Goal: Task Accomplishment & Management: Complete application form

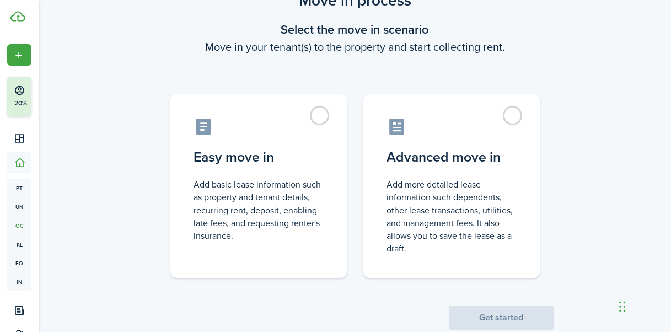
scroll to position [78, 0]
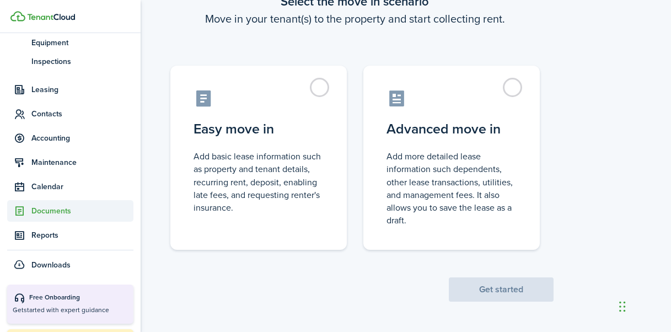
click at [64, 214] on span "Documents" at bounding box center [82, 211] width 102 height 12
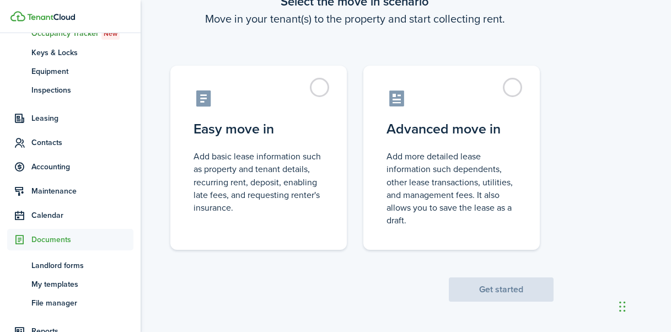
scroll to position [190, 0]
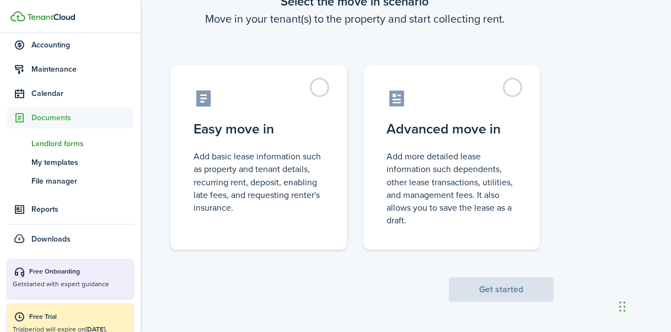
click at [73, 149] on span "Landlord forms" at bounding box center [82, 144] width 102 height 12
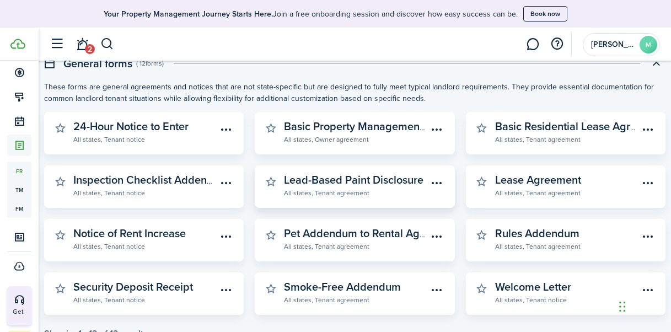
scroll to position [418, 0]
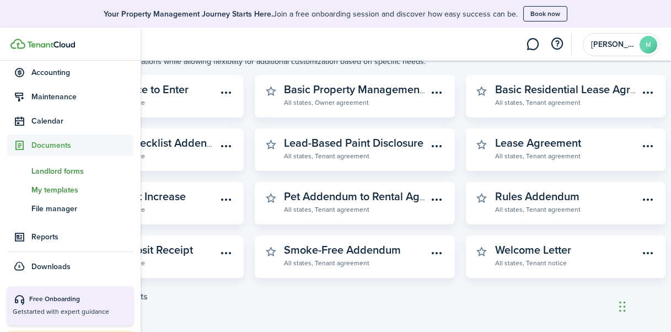
click at [64, 187] on span "My templates" at bounding box center [82, 190] width 102 height 12
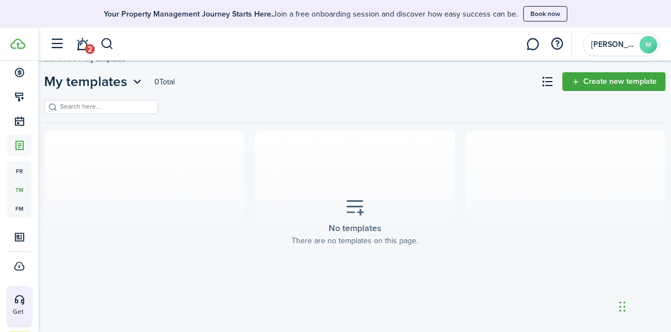
scroll to position [31, 0]
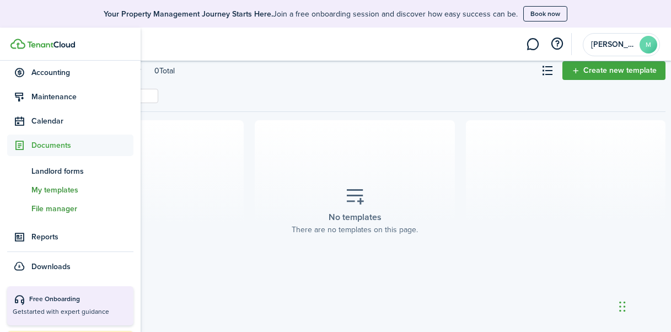
click at [21, 208] on span "fm" at bounding box center [19, 208] width 24 height 19
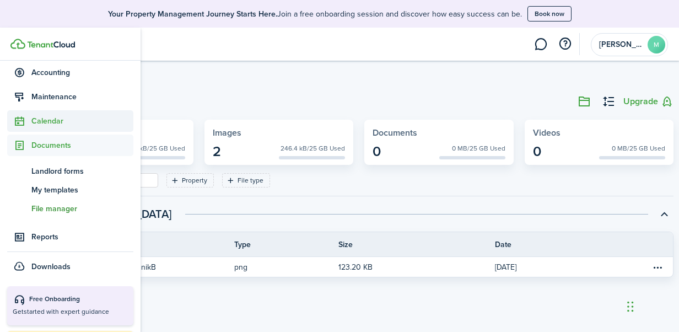
click at [64, 121] on span "Calendar" at bounding box center [82, 121] width 102 height 12
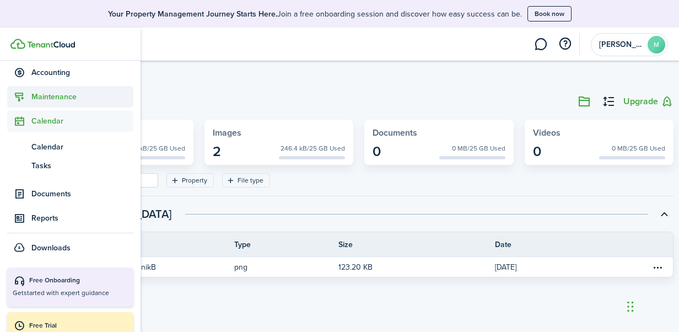
click at [65, 104] on span "Maintenance" at bounding box center [70, 96] width 126 height 21
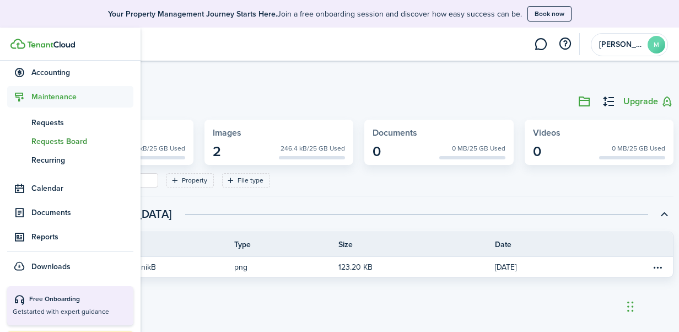
click at [60, 143] on span "Requests Board" at bounding box center [82, 142] width 102 height 12
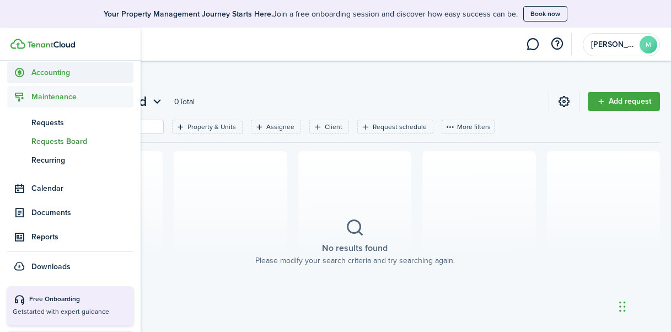
click at [39, 67] on span "Accounting" at bounding box center [82, 73] width 102 height 12
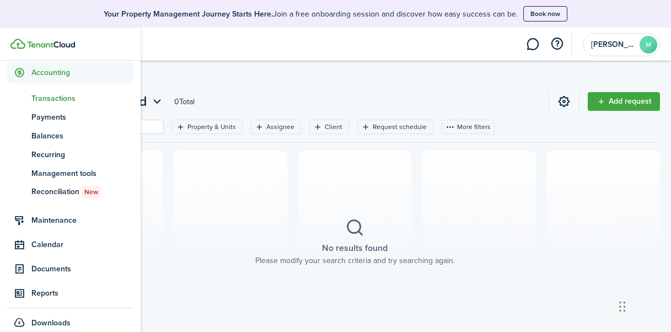
click at [52, 96] on span "Transactions" at bounding box center [82, 99] width 102 height 12
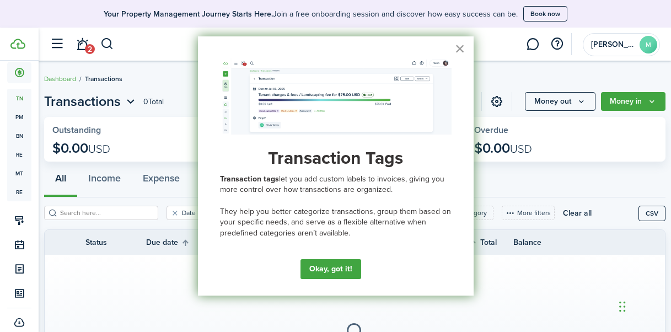
click at [461, 47] on button "×" at bounding box center [460, 49] width 10 height 18
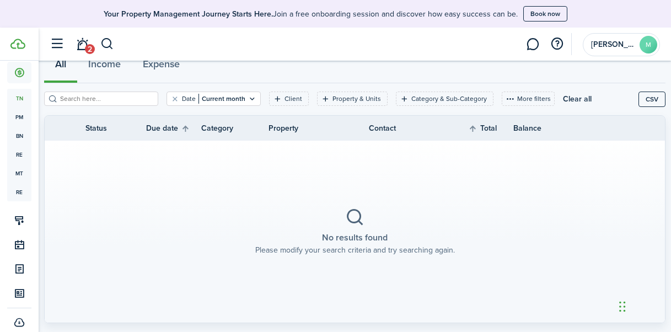
scroll to position [114, 0]
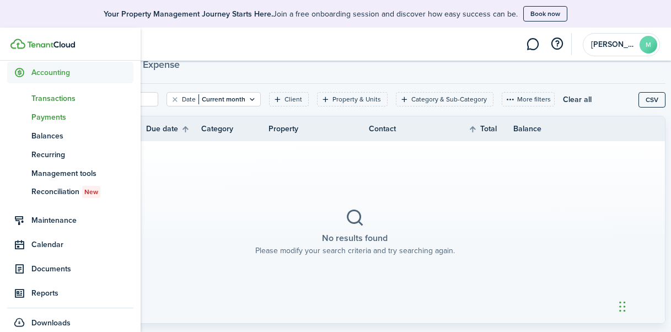
click at [52, 114] on span "Payments" at bounding box center [82, 117] width 102 height 12
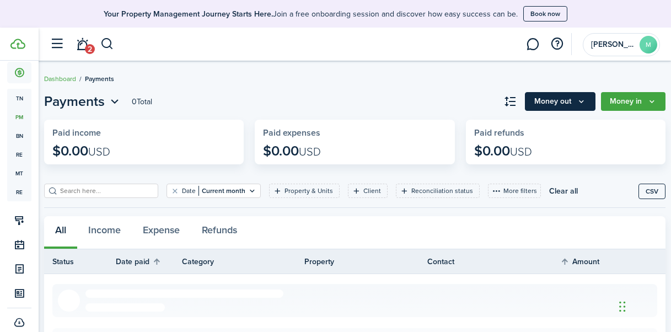
click at [568, 106] on button "Money out" at bounding box center [560, 101] width 71 height 19
click at [535, 45] on link at bounding box center [532, 44] width 21 height 28
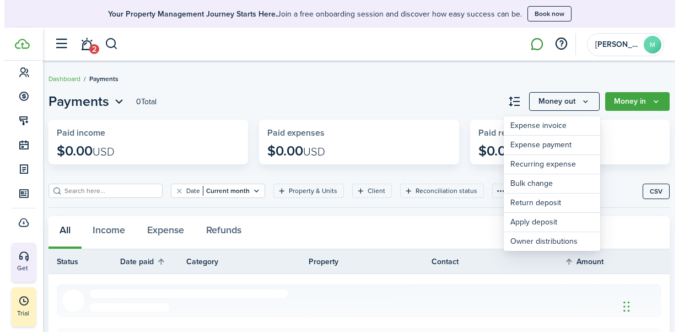
scroll to position [166, 0]
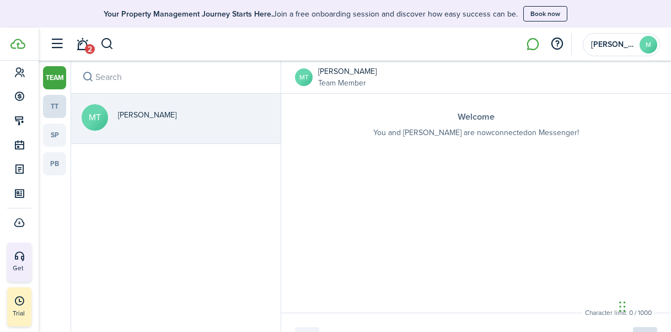
click at [58, 106] on link "tt" at bounding box center [54, 106] width 23 height 23
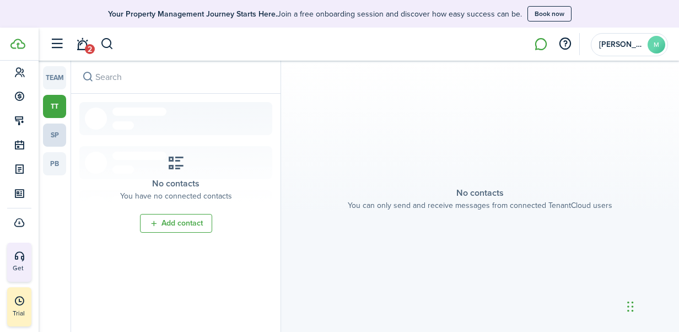
click at [58, 128] on link "sp" at bounding box center [54, 134] width 23 height 23
click at [60, 160] on link "pb" at bounding box center [54, 163] width 23 height 23
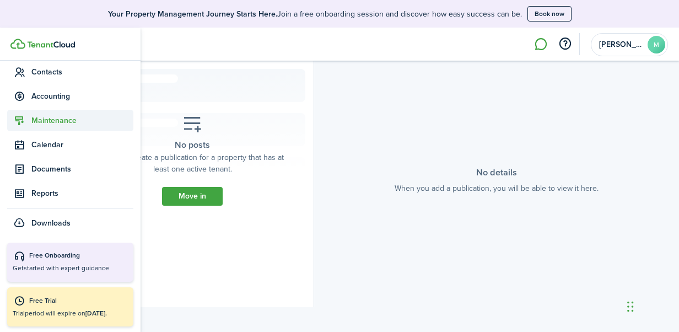
click at [62, 120] on span "Maintenance" at bounding box center [82, 121] width 102 height 12
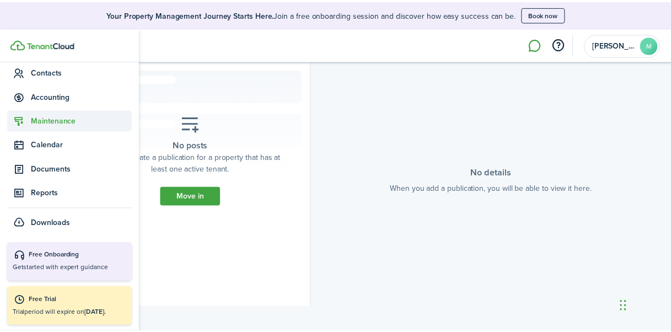
scroll to position [190, 0]
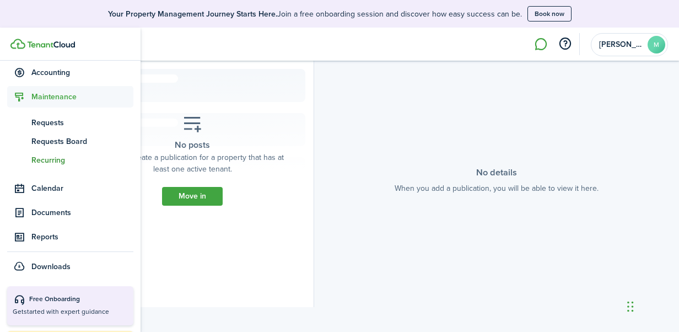
click at [57, 160] on span "Recurring" at bounding box center [82, 160] width 102 height 12
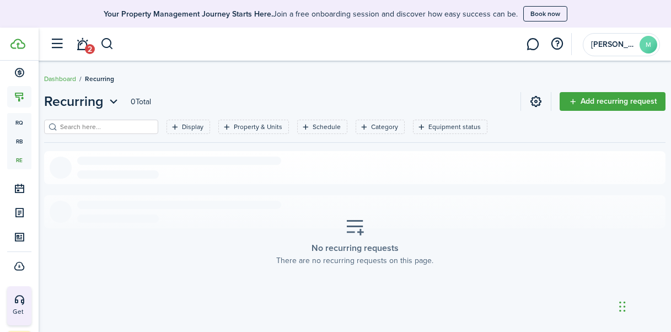
scroll to position [31, 0]
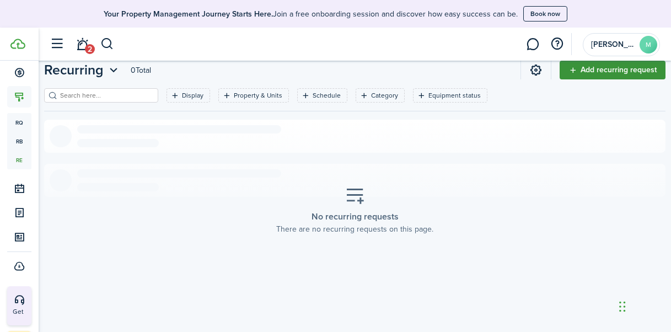
click at [653, 62] on link "Add recurring request" at bounding box center [612, 70] width 106 height 19
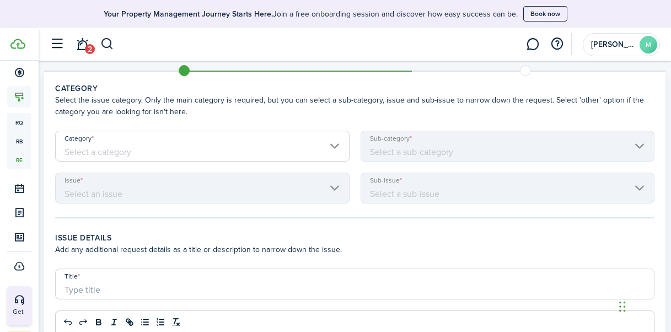
scroll to position [83, 0]
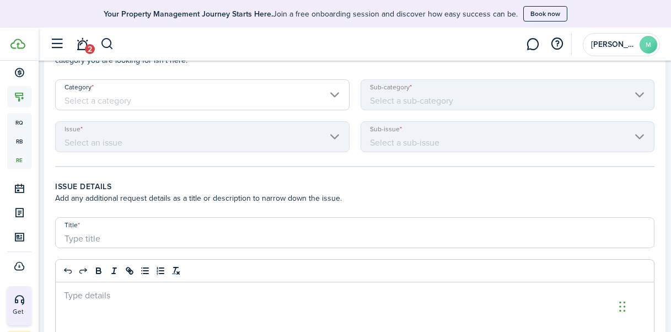
click at [323, 96] on input "Category" at bounding box center [202, 94] width 294 height 31
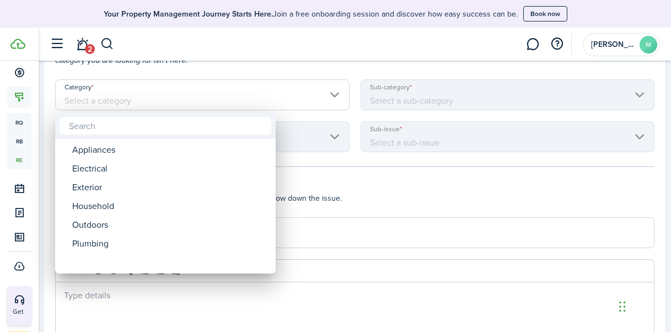
click at [439, 99] on div at bounding box center [335, 166] width 847 height 508
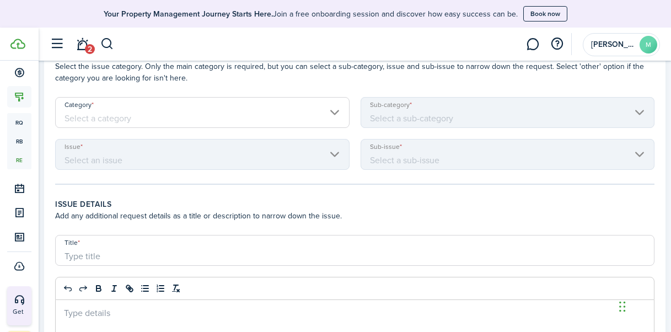
scroll to position [0, 0]
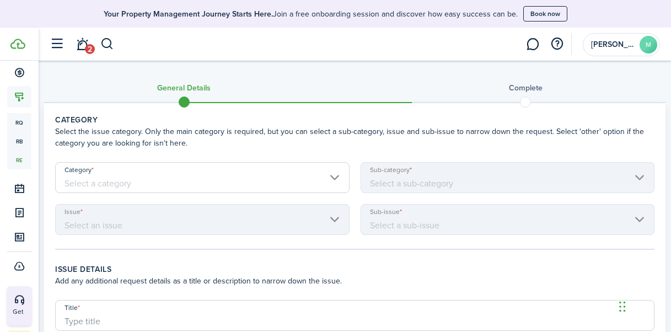
click at [233, 160] on maintenance-recurring-wizard-category "Category Select the issue category. Only the main category is required, but you…" at bounding box center [354, 174] width 599 height 121
click at [198, 179] on input "Category" at bounding box center [202, 177] width 294 height 31
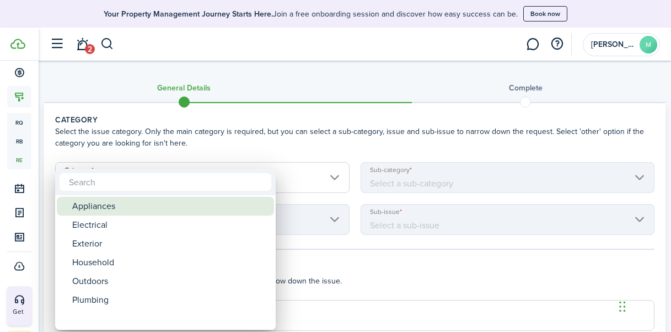
click at [191, 214] on div "Appliances" at bounding box center [169, 206] width 195 height 19
type input "Appliances"
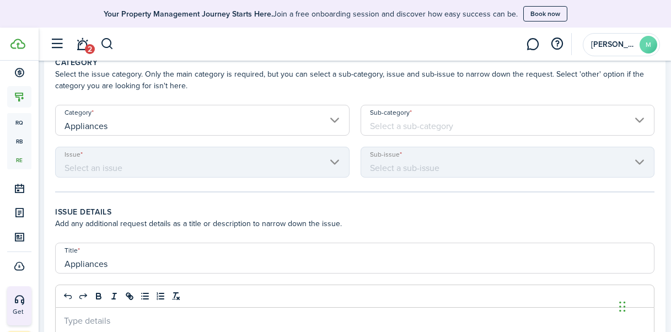
scroll to position [64, 0]
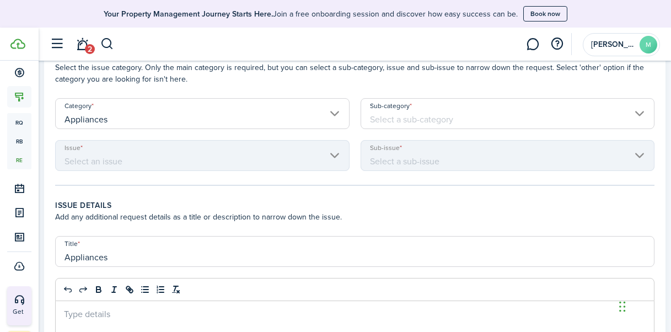
click at [429, 121] on input "Sub-category" at bounding box center [507, 113] width 294 height 31
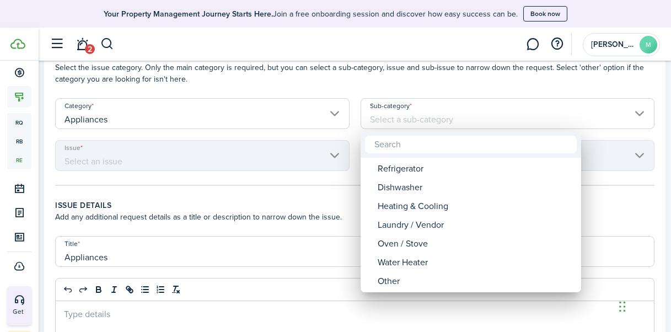
click at [253, 122] on div at bounding box center [335, 166] width 847 height 508
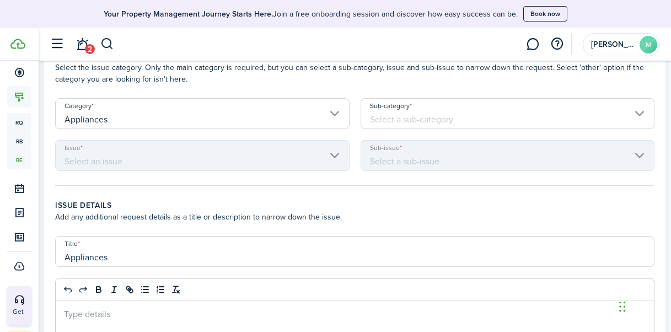
click at [253, 122] on input "Appliances" at bounding box center [202, 113] width 294 height 31
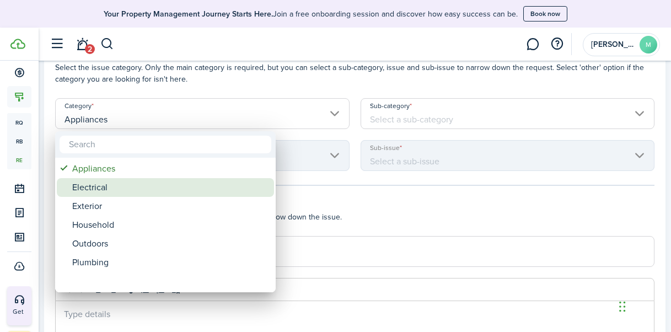
click at [195, 181] on div "Electrical" at bounding box center [169, 187] width 195 height 19
type input "Electrical"
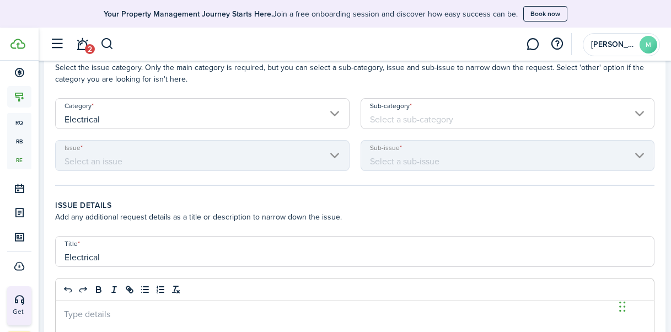
click at [428, 110] on input "Sub-category" at bounding box center [507, 113] width 294 height 31
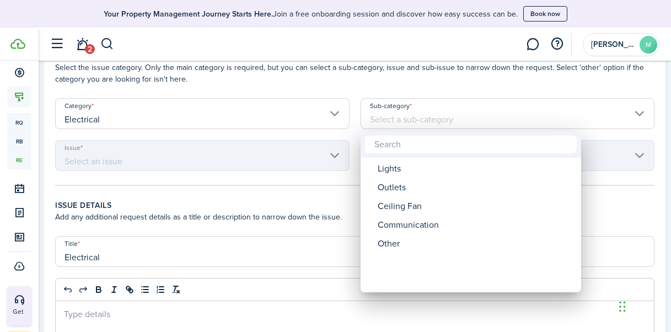
click at [273, 118] on div at bounding box center [335, 166] width 847 height 508
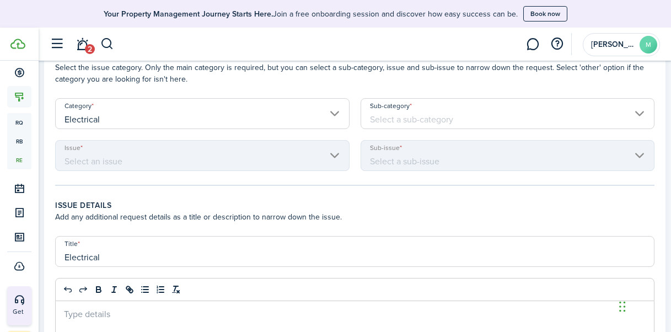
click at [273, 118] on input "Electrical" at bounding box center [202, 113] width 294 height 31
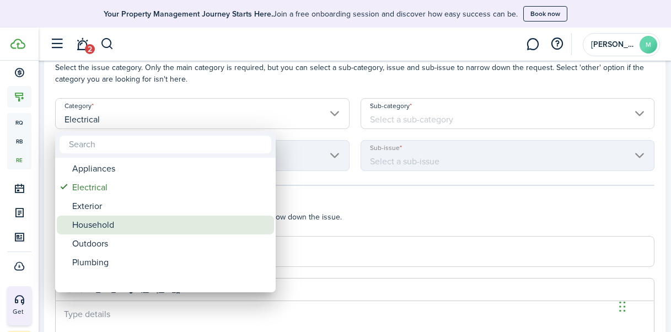
click at [172, 230] on div "Household" at bounding box center [169, 224] width 195 height 19
type input "Household"
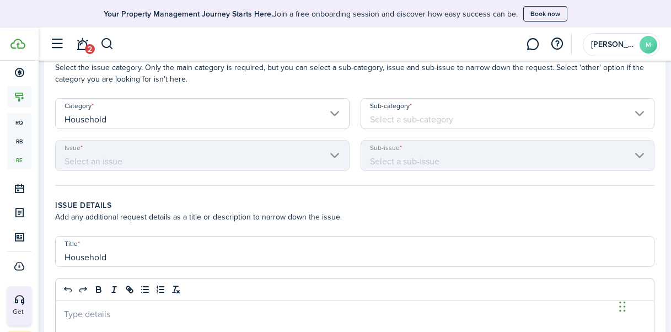
click at [280, 112] on input "Household" at bounding box center [202, 113] width 294 height 31
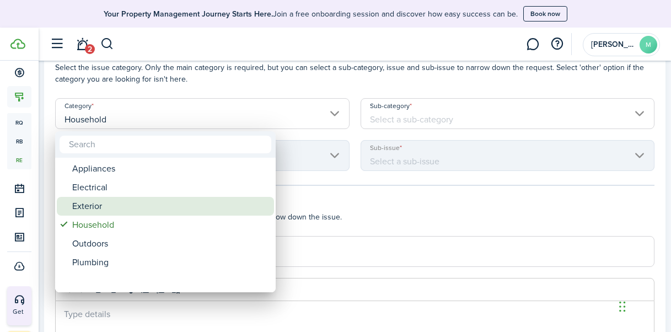
click at [135, 201] on div "Exterior" at bounding box center [169, 206] width 195 height 19
type input "Exterior"
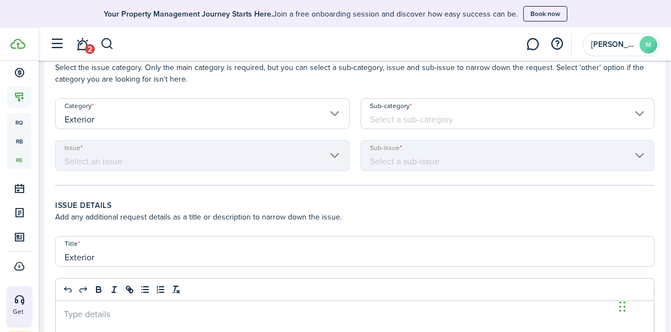
click at [425, 113] on input "Sub-category" at bounding box center [507, 113] width 294 height 31
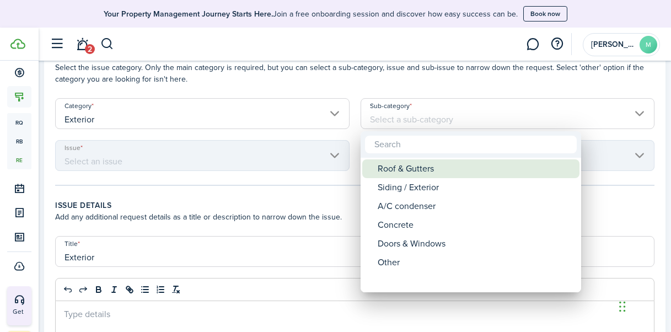
click at [446, 174] on div "Roof & Gutters" at bounding box center [474, 168] width 195 height 19
type input "Exterior / Roof & Gutters"
type input "Roof & Gutters"
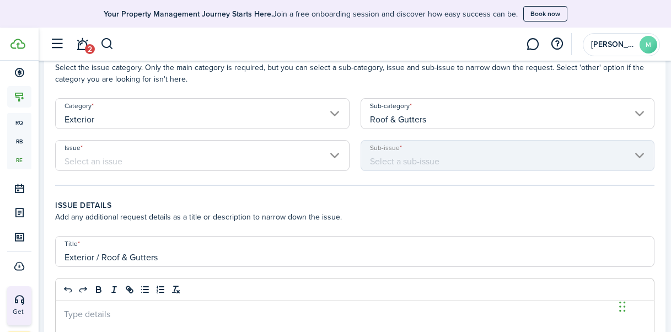
click at [242, 155] on input "Issue" at bounding box center [202, 155] width 294 height 31
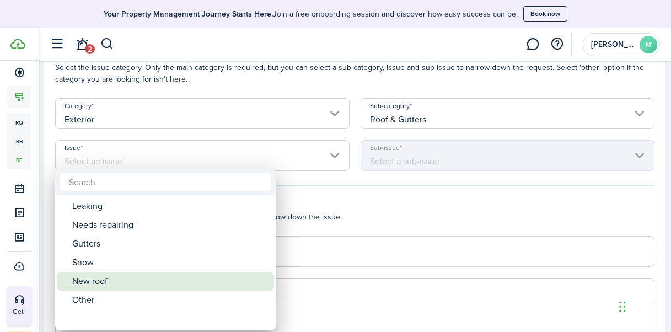
click at [120, 279] on div "New roof" at bounding box center [169, 281] width 195 height 19
type input "Exterior / Roof & Gutters / New roof"
type input "New roof"
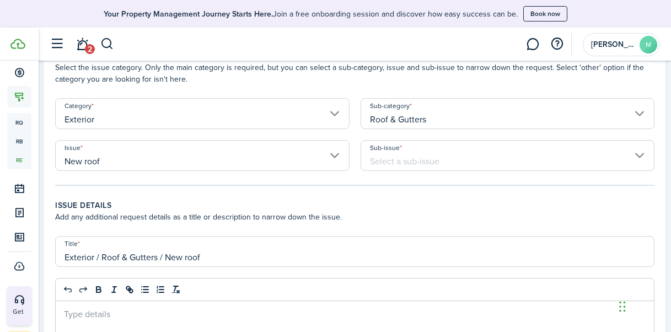
click at [415, 158] on input "Sub-issue" at bounding box center [507, 155] width 294 height 31
